Goal: Check status

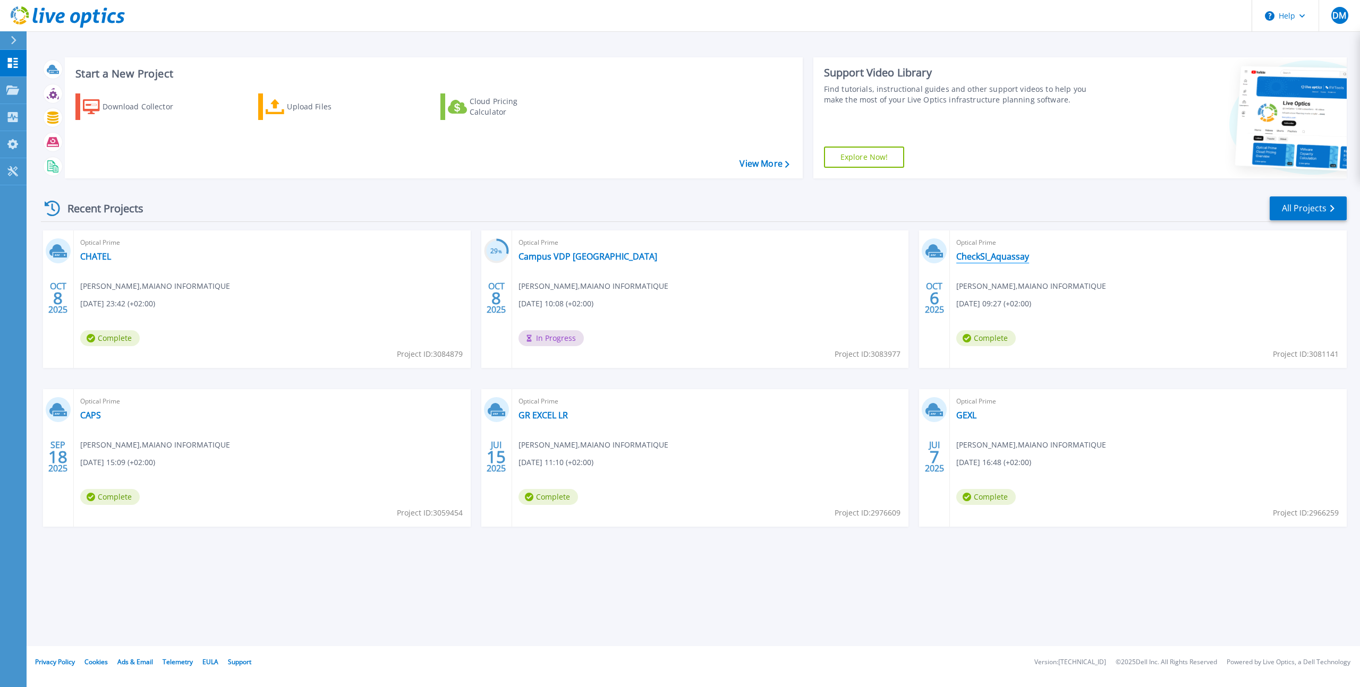
click at [986, 255] on link "CheckSI_Aquassay" at bounding box center [992, 256] width 73 height 11
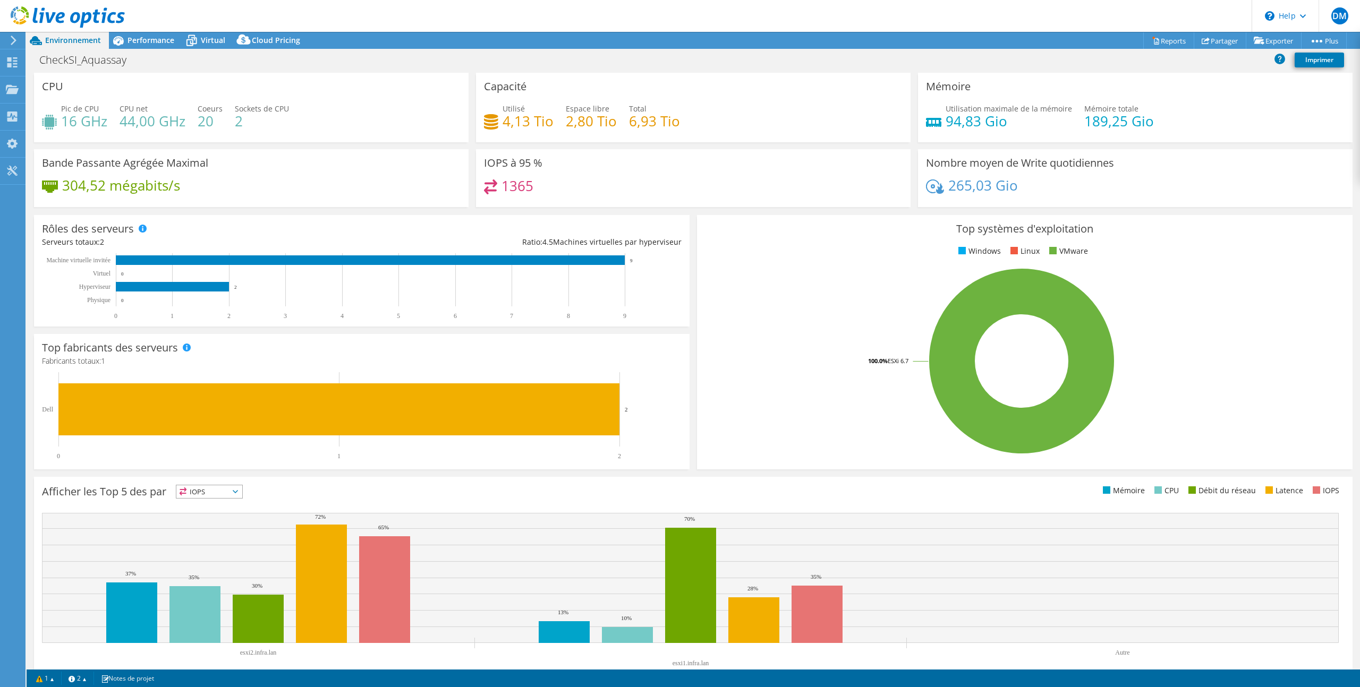
select select "USD"
drag, startPoint x: 1024, startPoint y: 186, endPoint x: 921, endPoint y: 190, distance: 103.1
click at [921, 190] on div "Nombre moyen de Write quotidiennes 265,03 Gio" at bounding box center [1135, 178] width 434 height 58
click at [1038, 183] on div "265,03 Gio" at bounding box center [1135, 191] width 419 height 22
click at [916, 146] on div "Mémoire Utilisation maximale de la mémoire 94,83 Gio Mémoire totale 189,25 Gio" at bounding box center [1135, 111] width 442 height 76
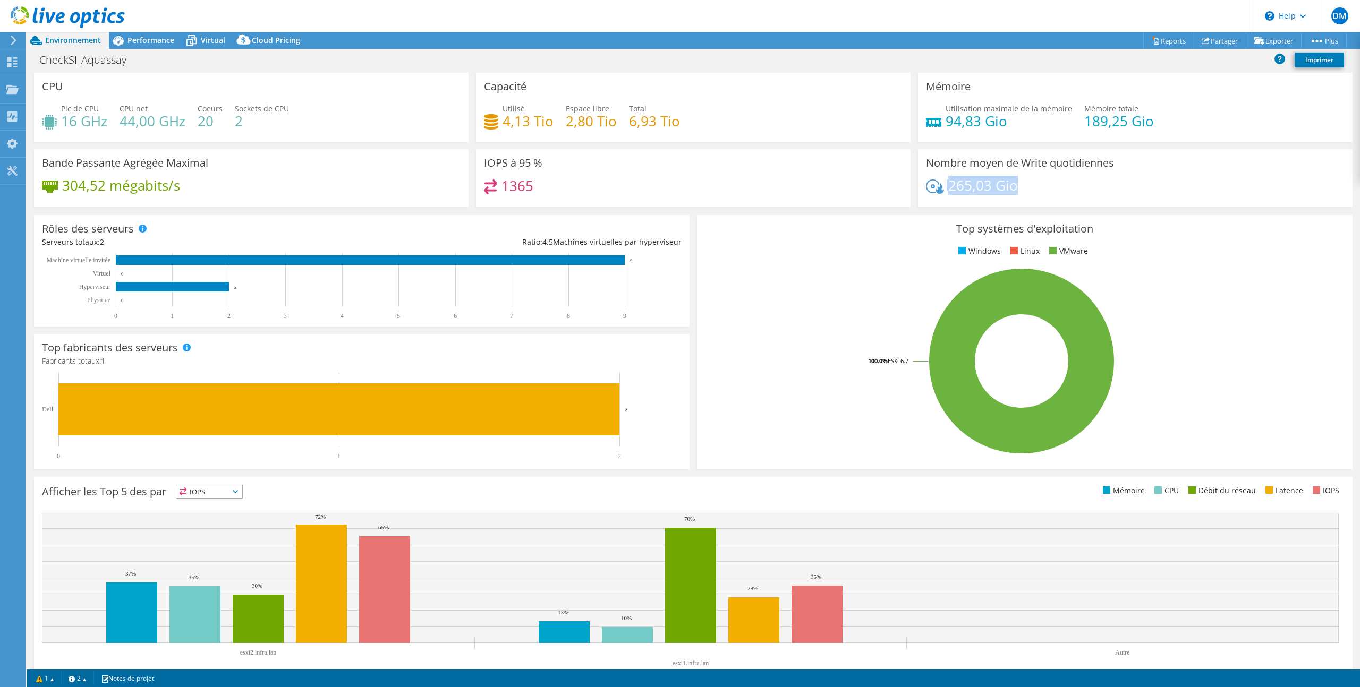
drag, startPoint x: 1017, startPoint y: 183, endPoint x: 933, endPoint y: 178, distance: 83.5
click at [933, 178] on div "Nombre moyen de Write quotidiennes 265,03 Gio" at bounding box center [1135, 178] width 434 height 58
drag, startPoint x: 497, startPoint y: 120, endPoint x: 552, endPoint y: 117, distance: 55.3
click at [552, 117] on div "Utilisé 4,13 Tio" at bounding box center [519, 115] width 70 height 24
drag, startPoint x: 1030, startPoint y: 187, endPoint x: 934, endPoint y: 189, distance: 96.2
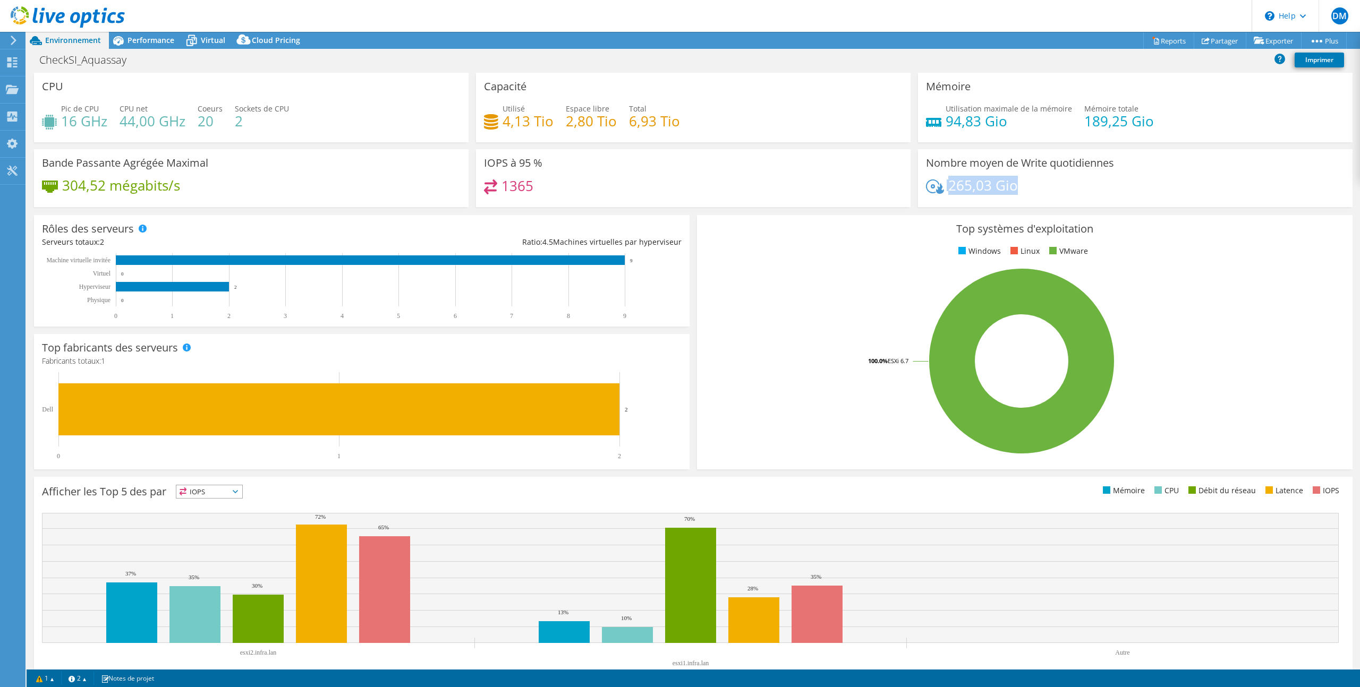
click at [934, 189] on div "265,03 Gio" at bounding box center [1135, 191] width 419 height 22
click at [695, 241] on div "Top systèmes d'exploitation Windows Linux VMware 100.0% ESXi 6.7" at bounding box center [1024, 342] width 663 height 262
